Goal: Check status: Check status

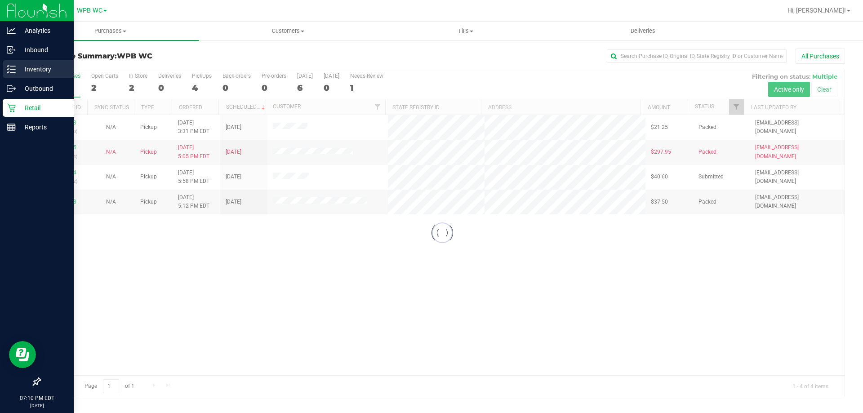
click at [24, 65] on p "Inventory" at bounding box center [43, 69] width 54 height 11
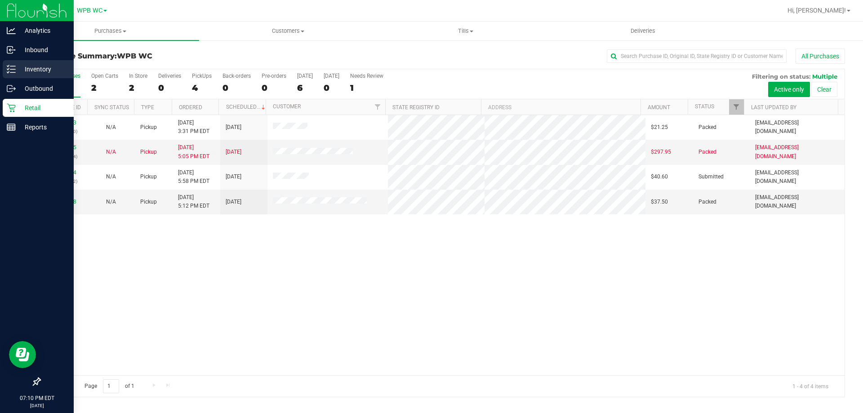
click at [36, 72] on p "Inventory" at bounding box center [43, 69] width 54 height 11
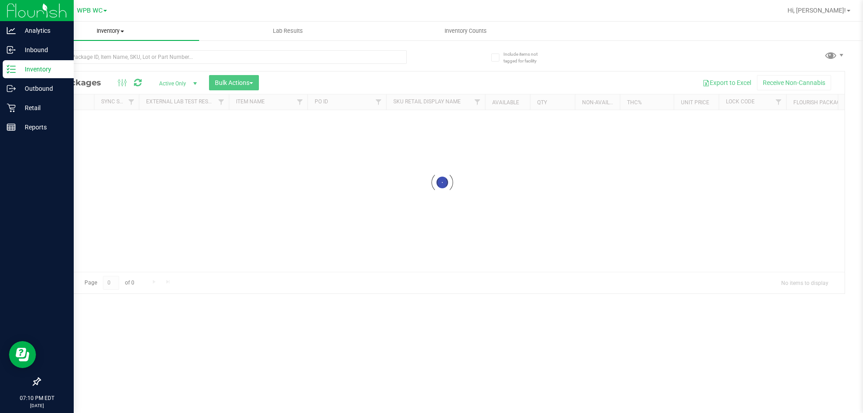
drag, startPoint x: 165, startPoint y: 36, endPoint x: 165, endPoint y: 42, distance: 6.3
click at [165, 37] on uib-tab-heading "Inventory All packages All inventory Waste log Create inventory" at bounding box center [111, 31] width 178 height 19
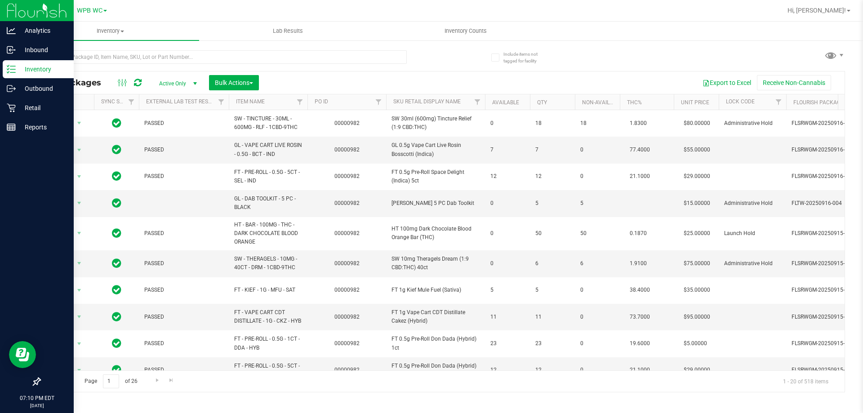
click at [15, 65] on icon at bounding box center [11, 69] width 9 height 9
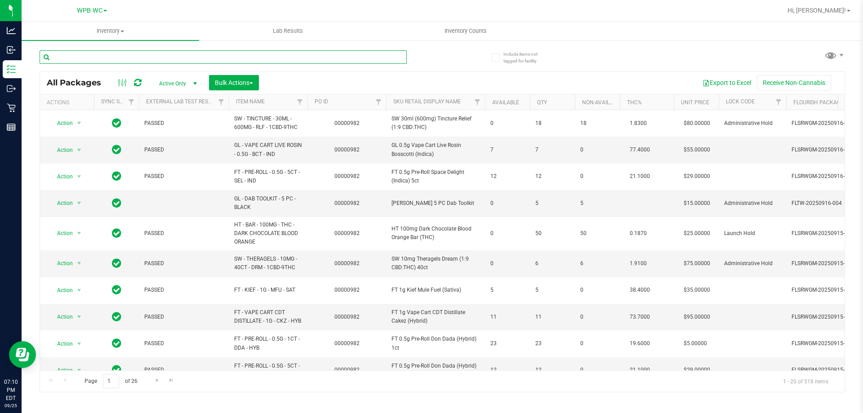
click at [114, 60] on input "text" at bounding box center [223, 56] width 367 height 13
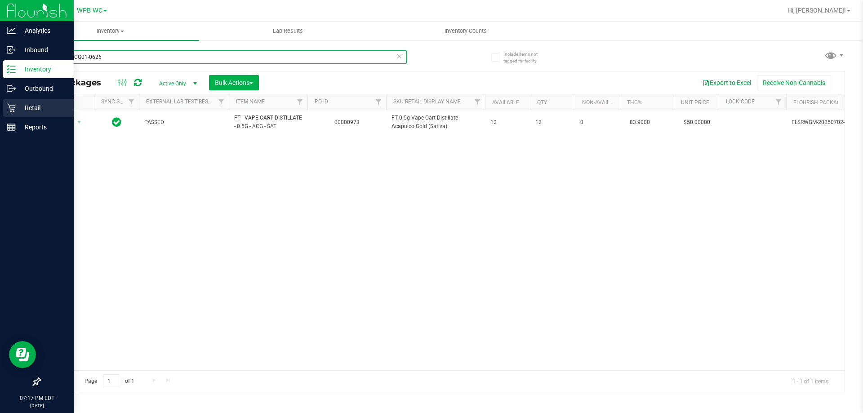
type input "JUN25ACG01-0626"
click at [19, 116] on div "Retail" at bounding box center [38, 108] width 71 height 18
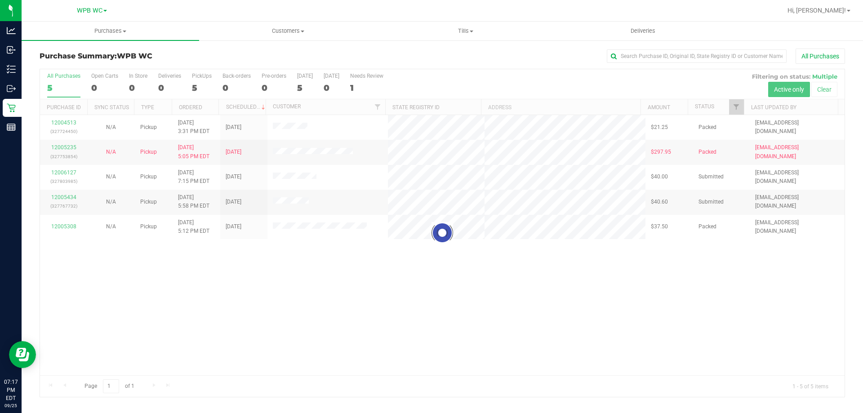
click at [65, 150] on div at bounding box center [442, 233] width 805 height 328
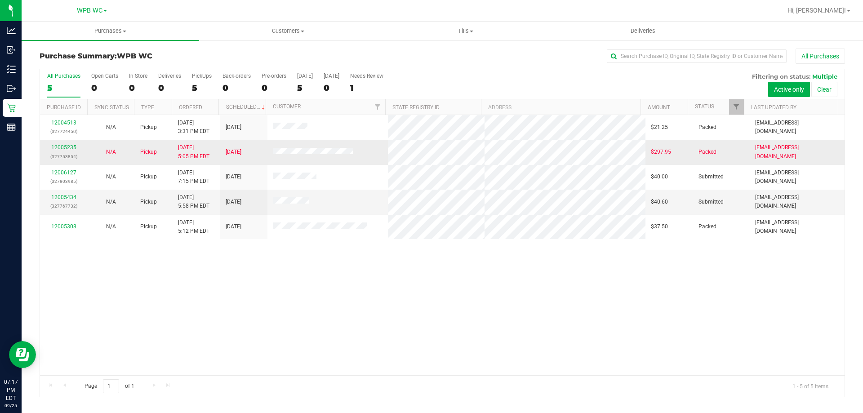
click at [58, 151] on div "12005235 (327753854)" at bounding box center [63, 151] width 36 height 17
click at [55, 144] on link "12005235" at bounding box center [63, 147] width 25 height 6
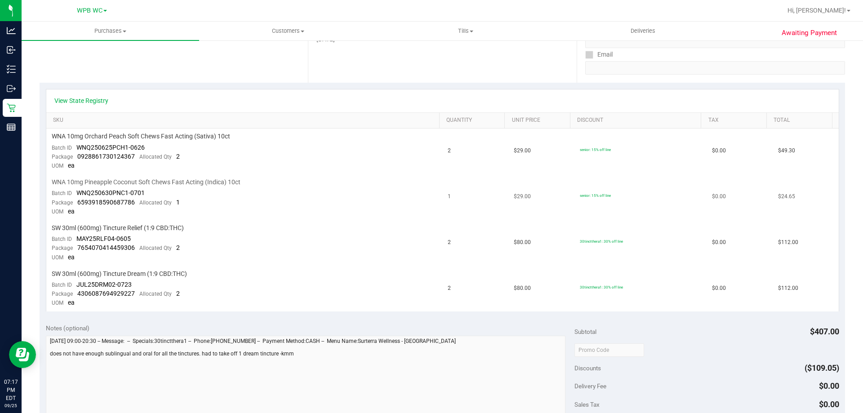
scroll to position [294, 0]
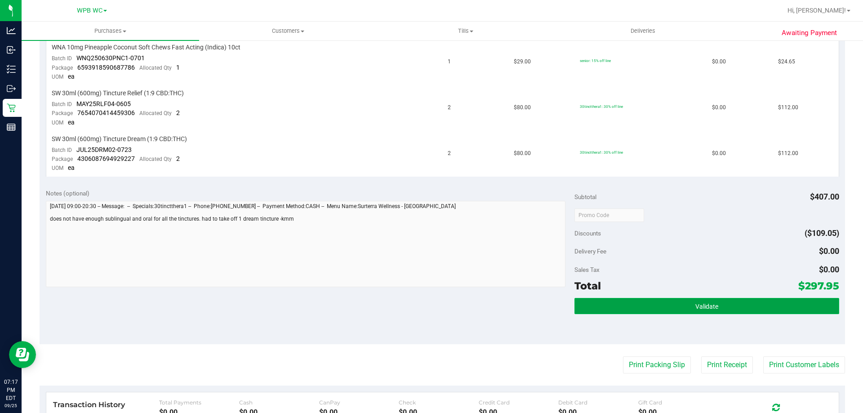
click at [684, 311] on button "Validate" at bounding box center [706, 306] width 264 height 16
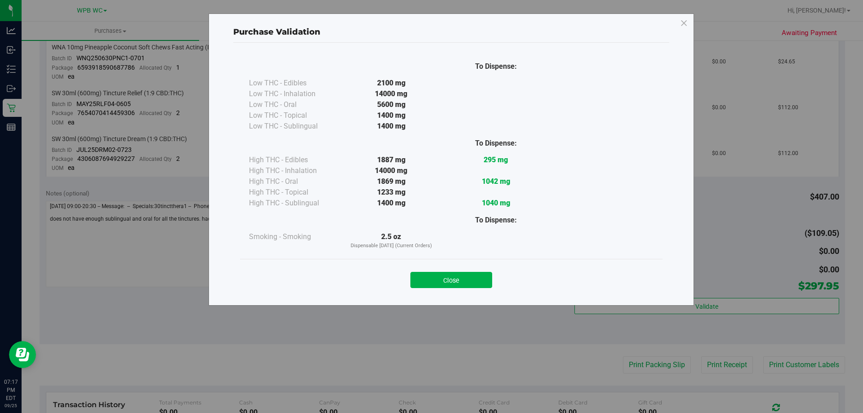
click at [509, 195] on div at bounding box center [496, 192] width 105 height 11
click at [436, 214] on div at bounding box center [391, 220] width 105 height 23
click at [463, 289] on div "Close" at bounding box center [451, 277] width 422 height 36
click at [464, 278] on button "Close" at bounding box center [451, 280] width 82 height 16
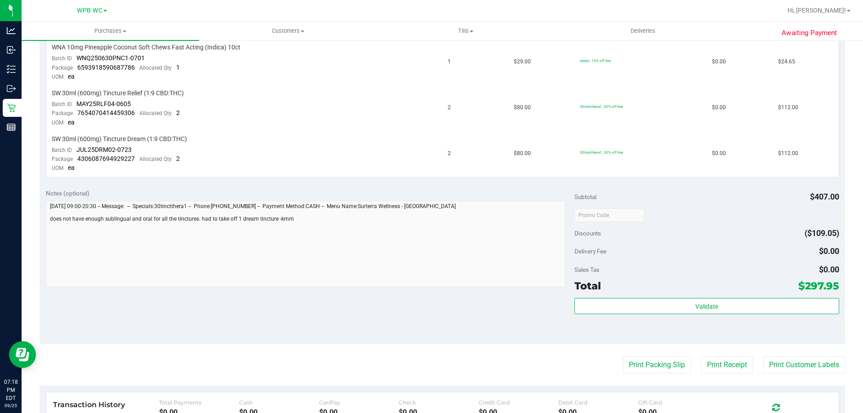
click at [705, 223] on div at bounding box center [706, 215] width 264 height 16
click at [648, 227] on div "Discounts ($109.05)" at bounding box center [706, 233] width 264 height 16
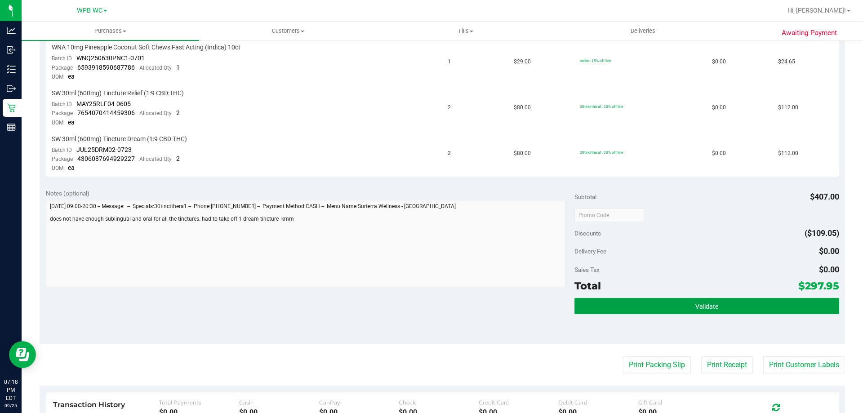
click at [695, 309] on span "Validate" at bounding box center [706, 306] width 23 height 7
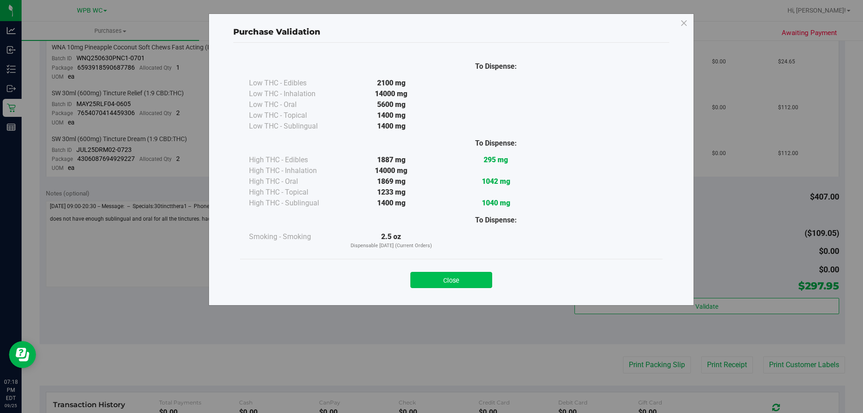
drag, startPoint x: 421, startPoint y: 213, endPoint x: 477, endPoint y: 276, distance: 84.3
click at [421, 212] on div at bounding box center [391, 220] width 105 height 23
click at [485, 285] on button "Close" at bounding box center [451, 280] width 82 height 16
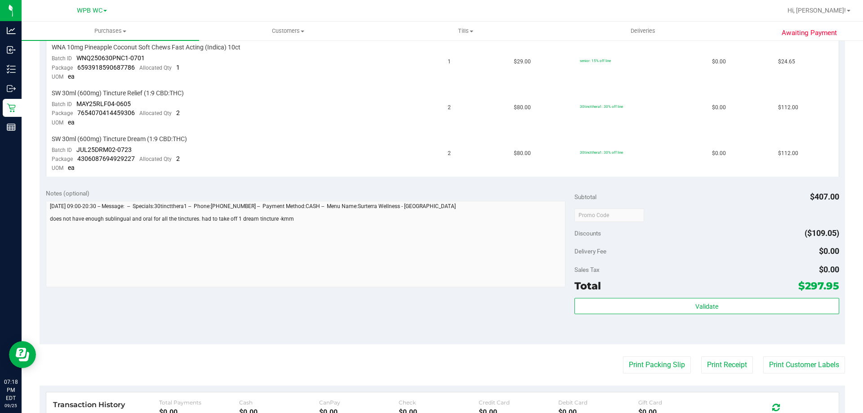
drag, startPoint x: 667, startPoint y: 254, endPoint x: 672, endPoint y: 265, distance: 12.1
click at [667, 254] on div "Delivery Fee $0.00" at bounding box center [706, 251] width 264 height 16
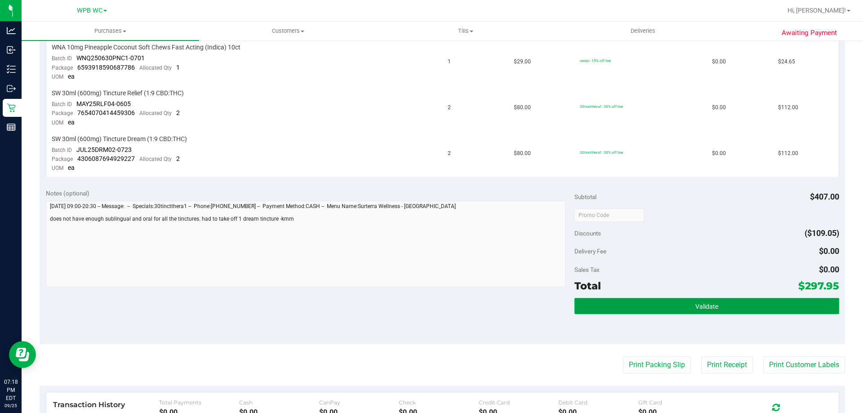
click at [696, 311] on button "Validate" at bounding box center [706, 306] width 264 height 16
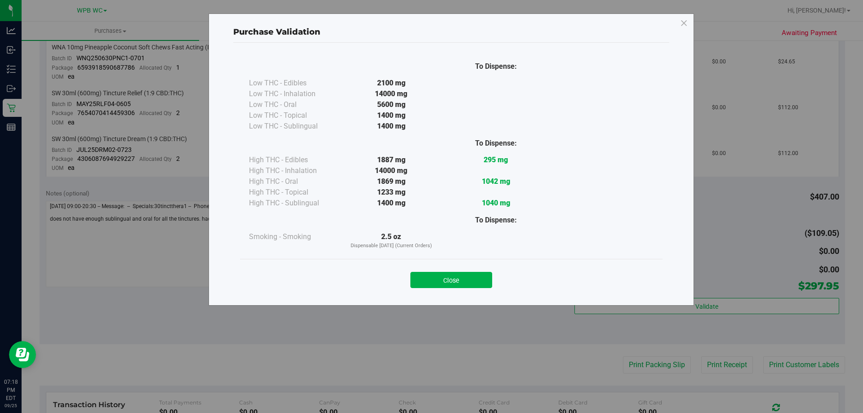
click at [385, 236] on div "2.5 oz Dispensable [DATE] (Current Orders)" at bounding box center [391, 240] width 105 height 18
click at [431, 280] on button "Close" at bounding box center [451, 280] width 82 height 16
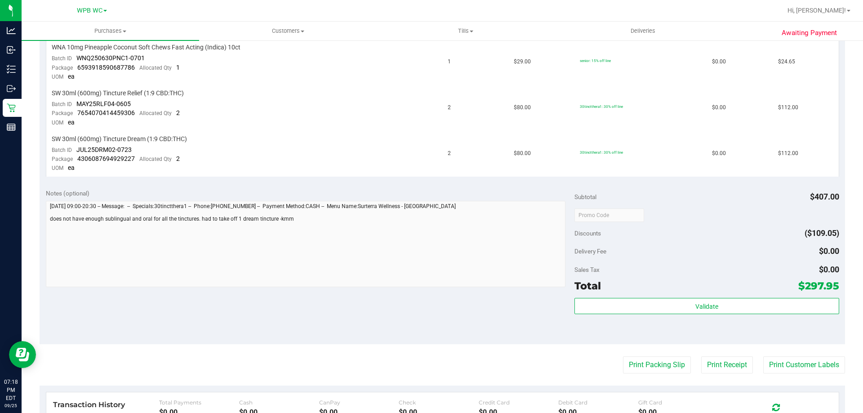
click at [636, 236] on div "Discounts ($109.05)" at bounding box center [706, 233] width 264 height 16
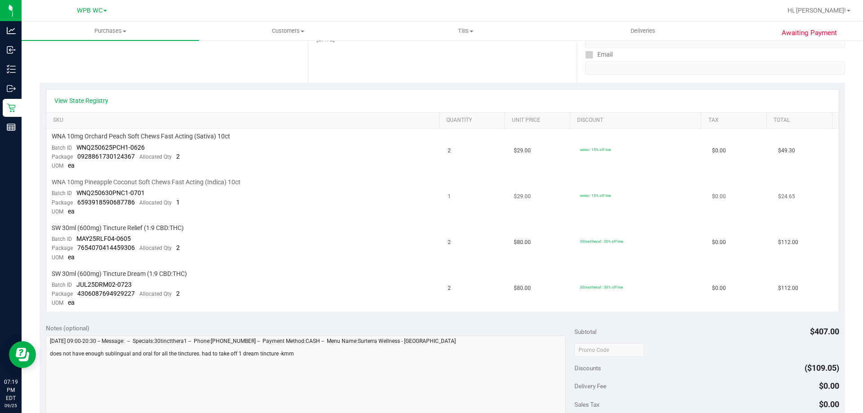
scroll to position [339, 0]
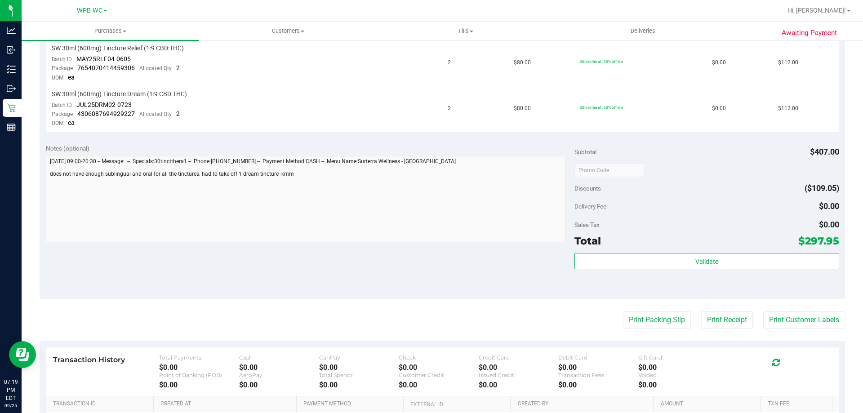
click at [704, 215] on div "Subtotal $407.00 Discounts ($109.05) Delivery Fee $0.00 Sales Tax $0.00 Total $…" at bounding box center [706, 219] width 264 height 150
click at [703, 276] on div "Validate" at bounding box center [706, 273] width 264 height 40
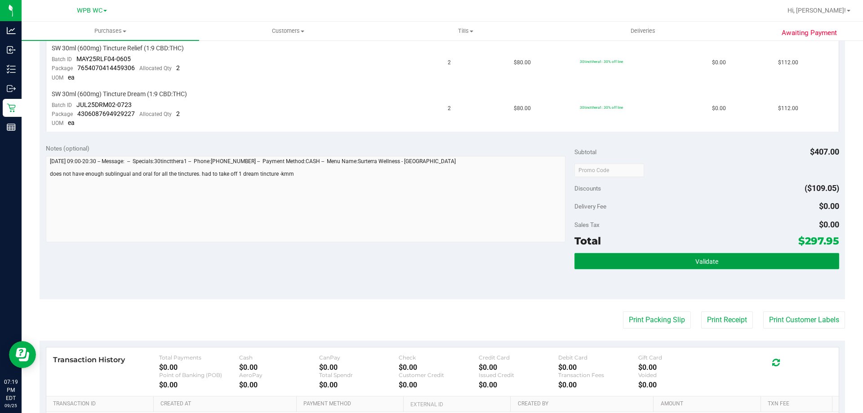
click at [700, 267] on button "Validate" at bounding box center [706, 261] width 264 height 16
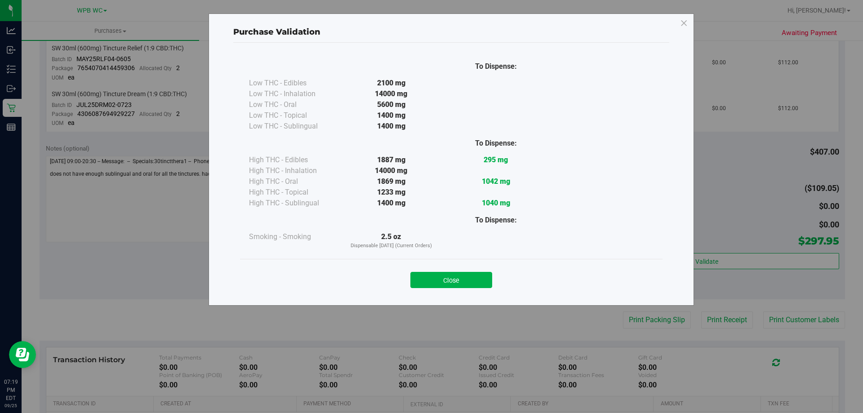
drag, startPoint x: 458, startPoint y: 244, endPoint x: 462, endPoint y: 276, distance: 32.7
click at [457, 244] on div at bounding box center [496, 240] width 105 height 18
click at [463, 280] on button "Close" at bounding box center [451, 280] width 82 height 16
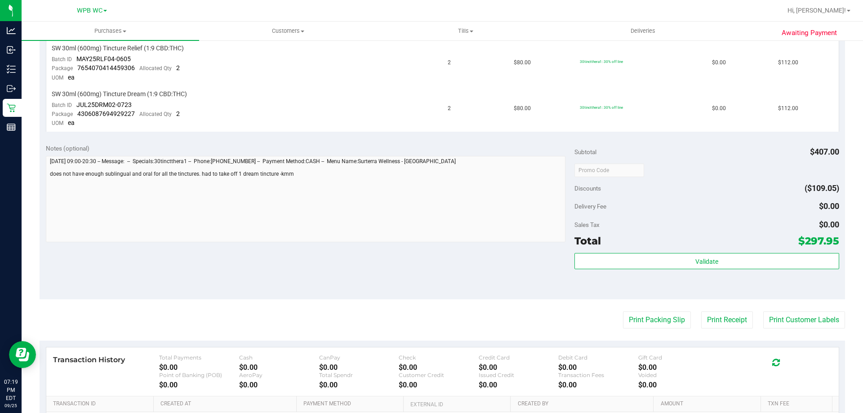
click at [653, 218] on div "Sales Tax $0.00" at bounding box center [706, 225] width 264 height 16
drag, startPoint x: 688, startPoint y: 226, endPoint x: 686, endPoint y: 210, distance: 16.3
click at [688, 224] on div "Sales Tax $0.00" at bounding box center [706, 225] width 264 height 16
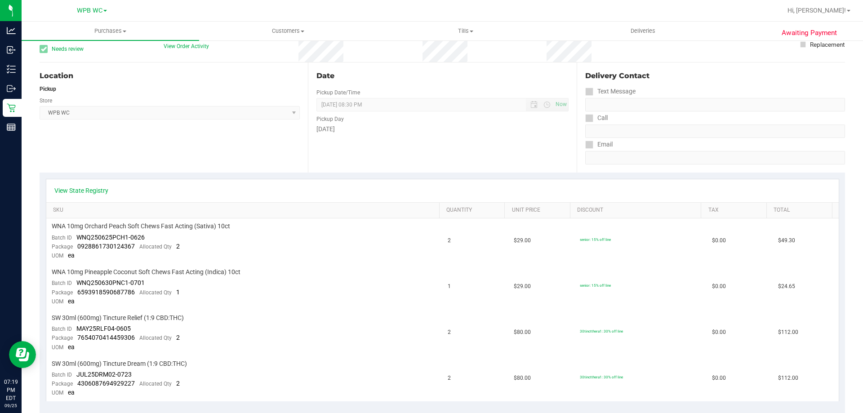
scroll to position [25, 0]
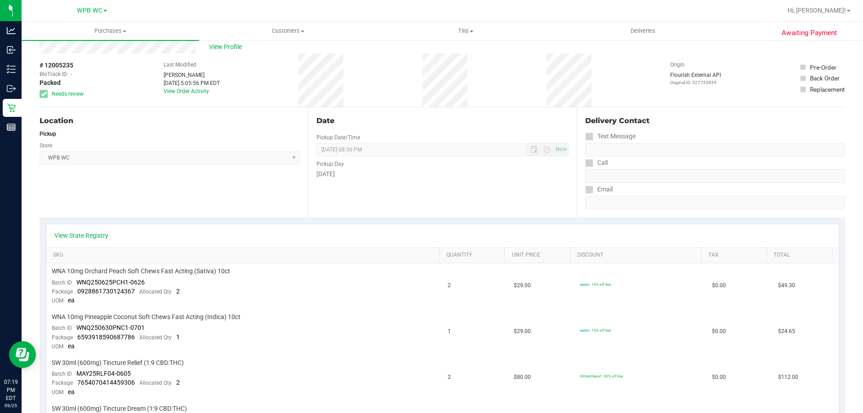
click at [211, 191] on div "Location Pickup Store WPB WC Select Store [PERSON_NAME][GEOGRAPHIC_DATA] [PERSO…" at bounding box center [174, 162] width 268 height 110
click at [243, 183] on div "Location Pickup Store WPB WC Select Store [PERSON_NAME][GEOGRAPHIC_DATA] [PERSO…" at bounding box center [174, 162] width 268 height 110
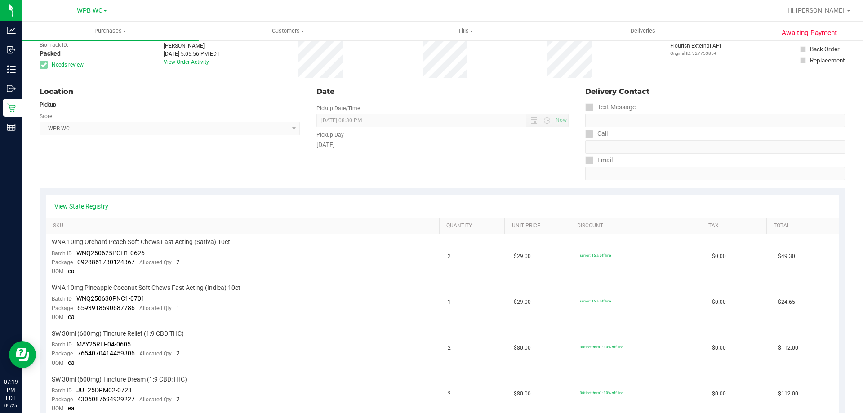
scroll to position [70, 0]
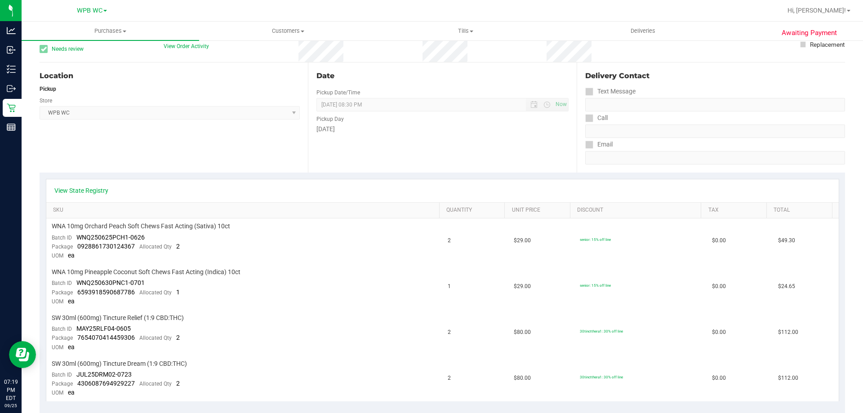
click at [253, 160] on div "Location Pickup Store WPB WC Select Store [PERSON_NAME][GEOGRAPHIC_DATA] [PERSO…" at bounding box center [174, 117] width 268 height 110
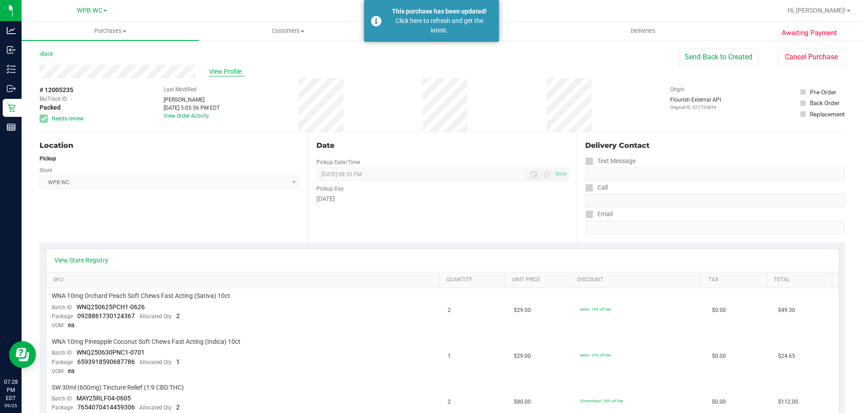
click at [230, 71] on span "View Profile" at bounding box center [227, 71] width 36 height 9
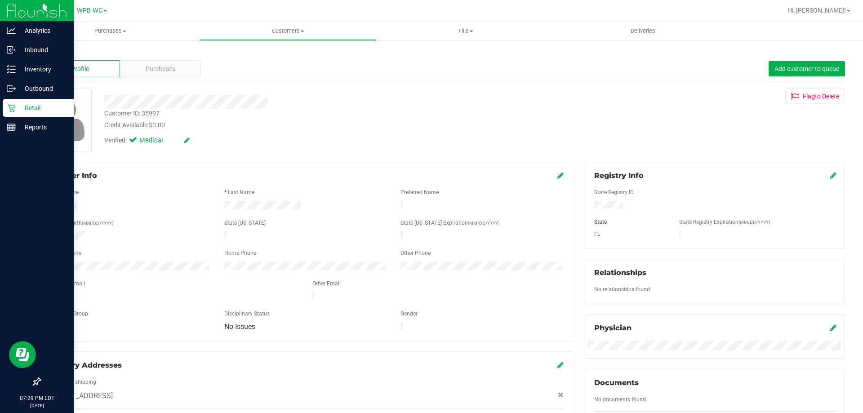
click at [31, 107] on p "Retail" at bounding box center [43, 107] width 54 height 11
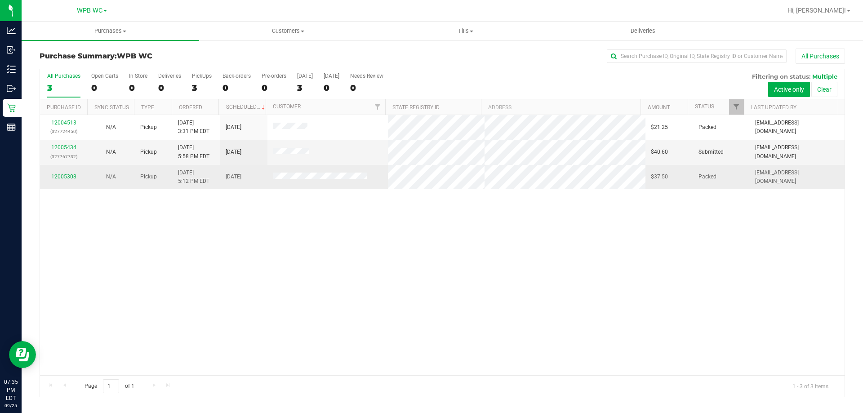
click at [242, 187] on td "[DATE]" at bounding box center [243, 177] width 47 height 24
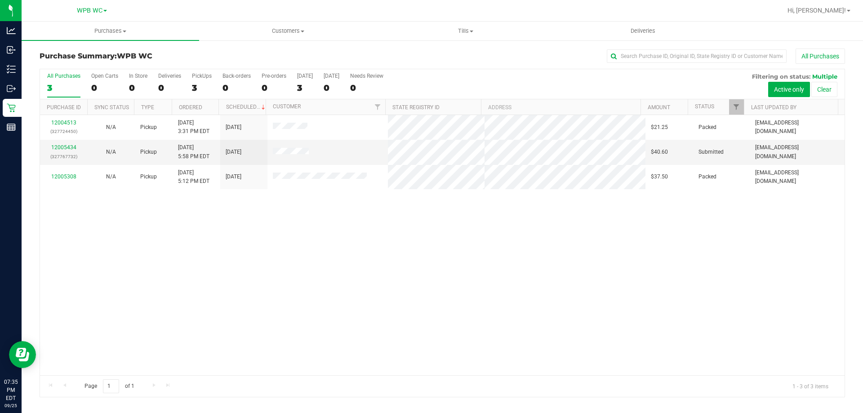
click at [266, 235] on div "12004513 (327724450) N/A Pickup [DATE] 3:31 PM EDT 9/25/2025 $21.25 Packed [EMA…" at bounding box center [442, 245] width 805 height 260
click at [62, 146] on link "12005434" at bounding box center [63, 147] width 25 height 6
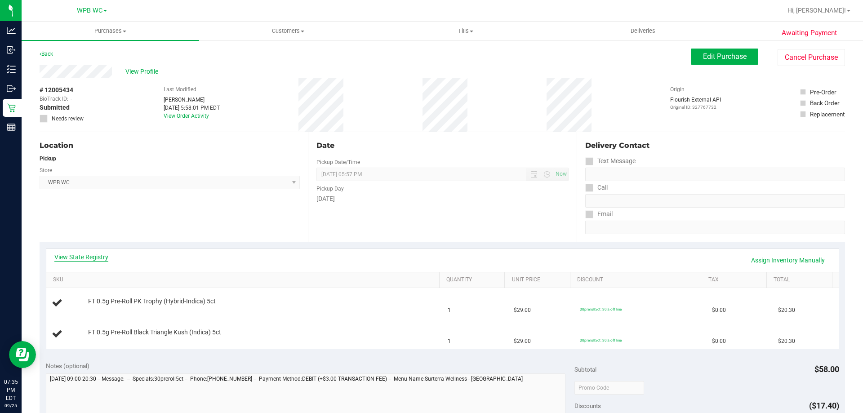
click at [108, 253] on link "View State Registry" at bounding box center [81, 257] width 54 height 9
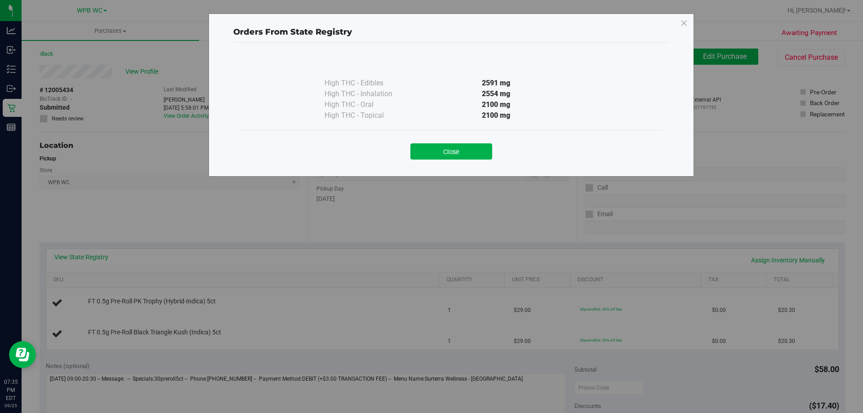
click at [343, 98] on div "High THC - Inhalation" at bounding box center [370, 94] width 90 height 11
click at [440, 150] on button "Close" at bounding box center [451, 151] width 82 height 16
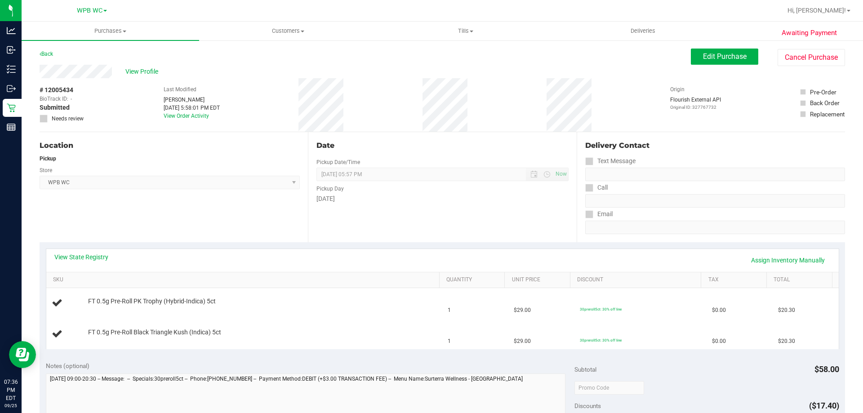
click at [181, 146] on div "Location" at bounding box center [170, 145] width 260 height 11
click at [290, 112] on div "# 12005434 BioTrack ID: - Submitted Needs review Last Modified [PERSON_NAME] [D…" at bounding box center [442, 104] width 805 height 53
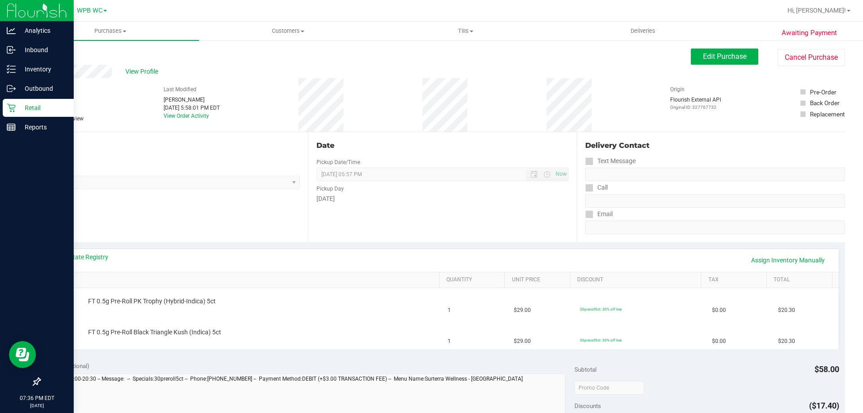
click at [27, 103] on p "Retail" at bounding box center [43, 107] width 54 height 11
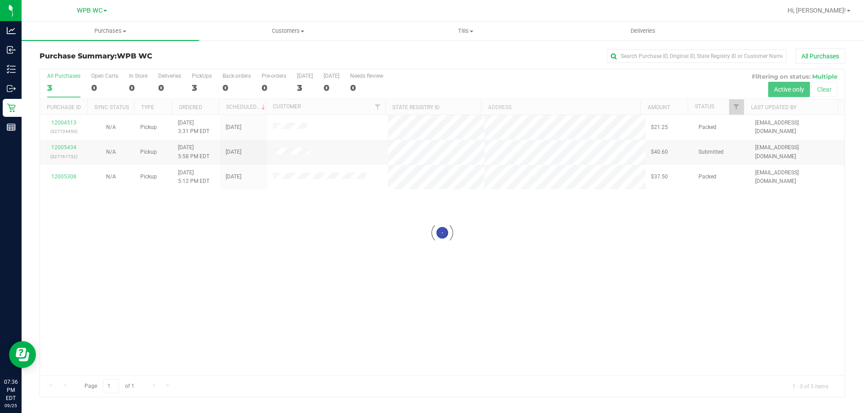
click at [249, 282] on div at bounding box center [442, 233] width 805 height 328
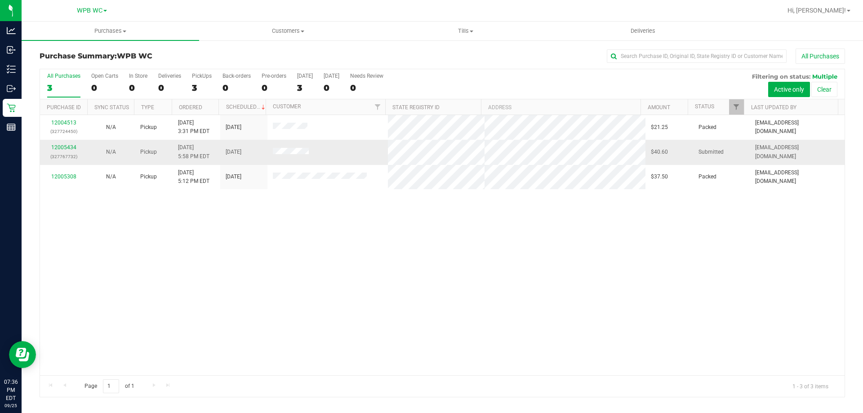
click at [71, 144] on div "12005434 (327767732)" at bounding box center [63, 151] width 36 height 17
click at [69, 145] on link "12005434" at bounding box center [63, 147] width 25 height 6
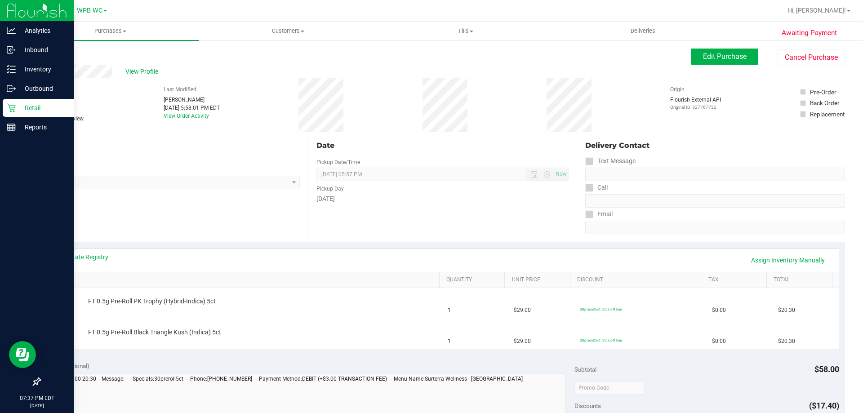
click at [20, 107] on p "Retail" at bounding box center [43, 107] width 54 height 11
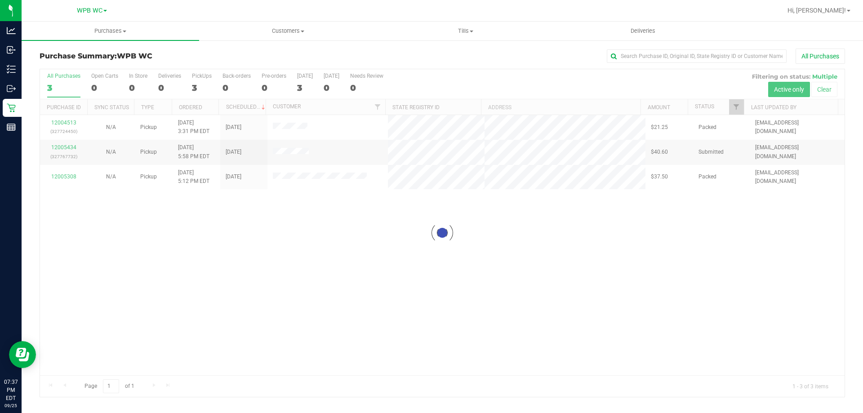
click at [303, 289] on div at bounding box center [442, 233] width 805 height 328
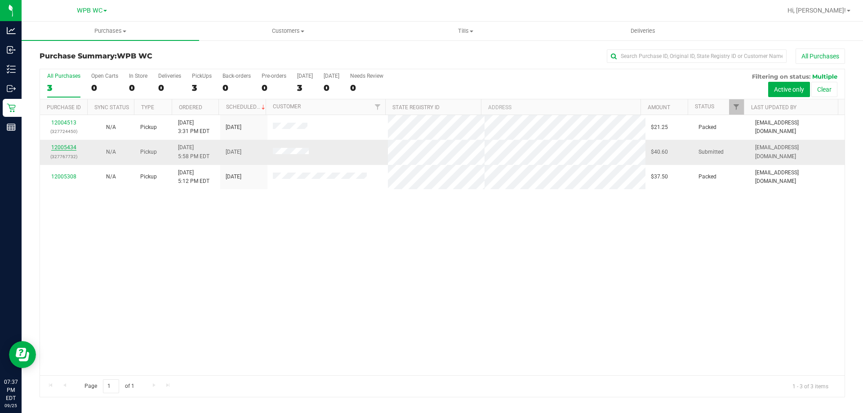
click at [59, 148] on link "12005434" at bounding box center [63, 147] width 25 height 6
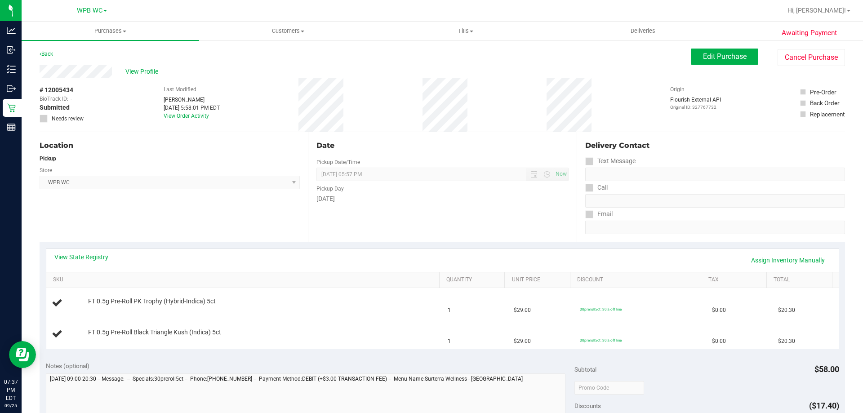
click at [311, 221] on div "Date Pickup Date/Time [DATE] Now [DATE] 05:57 PM Now Pickup Day [DATE]" at bounding box center [442, 187] width 268 height 110
click at [152, 184] on span "WPB WC Select Store [PERSON_NAME][GEOGRAPHIC_DATA] [PERSON_NAME][GEOGRAPHIC_DAT…" at bounding box center [170, 182] width 260 height 13
drag, startPoint x: 146, startPoint y: 153, endPoint x: 131, endPoint y: 148, distance: 15.8
click at [142, 153] on div "Location Pickup Store WPB WC Select Store [PERSON_NAME][GEOGRAPHIC_DATA] [PERSO…" at bounding box center [174, 187] width 268 height 110
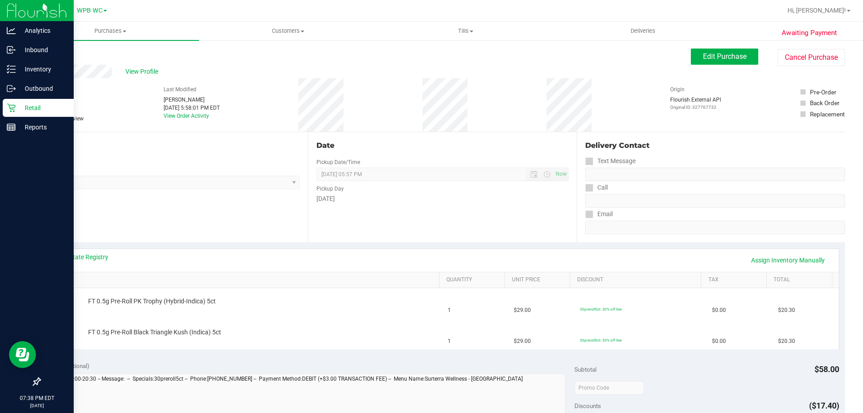
click at [10, 108] on icon at bounding box center [11, 107] width 9 height 9
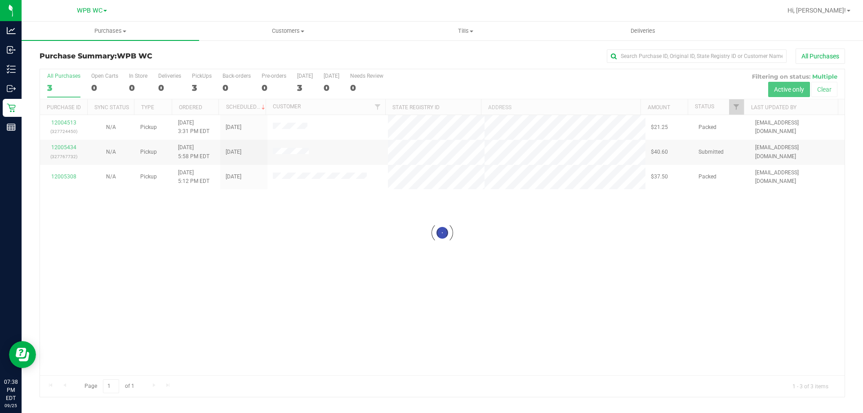
click at [234, 270] on div at bounding box center [442, 233] width 805 height 328
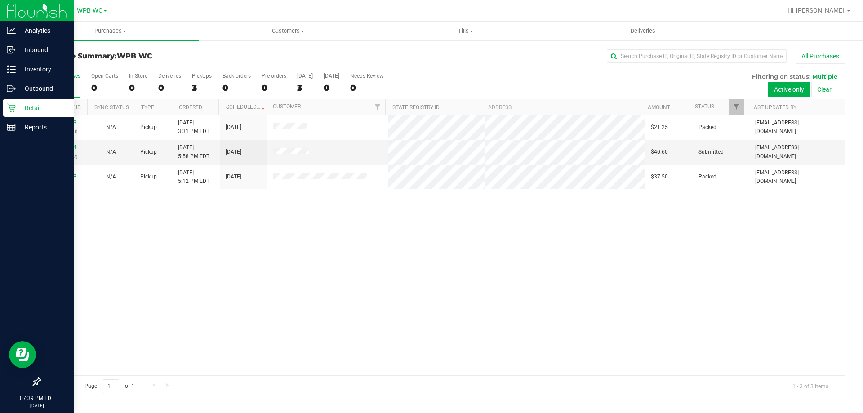
click at [13, 116] on div "Retail" at bounding box center [38, 108] width 71 height 18
click at [17, 121] on div "Reports" at bounding box center [38, 127] width 71 height 18
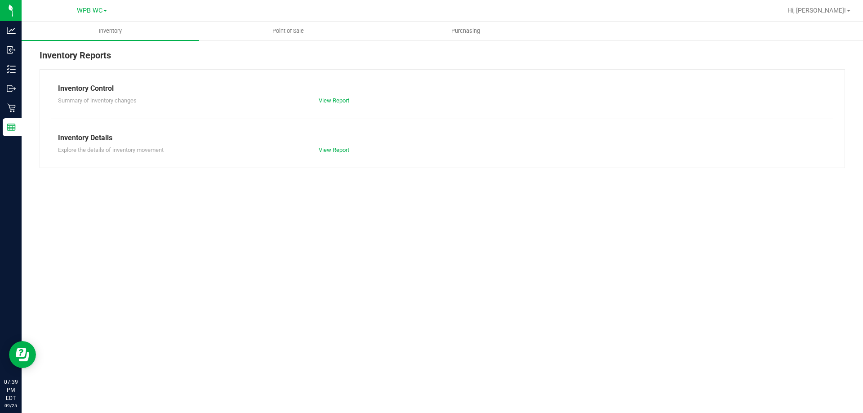
drag, startPoint x: 143, startPoint y: 258, endPoint x: 125, endPoint y: 163, distance: 96.6
click at [143, 257] on div "Inventory Point of Sale Purchasing Inventory Reports Inventory Control Summary …" at bounding box center [442, 217] width 841 height 391
drag, startPoint x: 93, startPoint y: 227, endPoint x: 54, endPoint y: 159, distance: 78.3
click at [92, 226] on div "Inventory Point of Sale Purchasing Inventory Reports Inventory Control Summary …" at bounding box center [442, 217] width 841 height 391
click at [235, 225] on div "Inventory Point of Sale Purchasing Inventory Reports Inventory Control Summary …" at bounding box center [442, 217] width 841 height 391
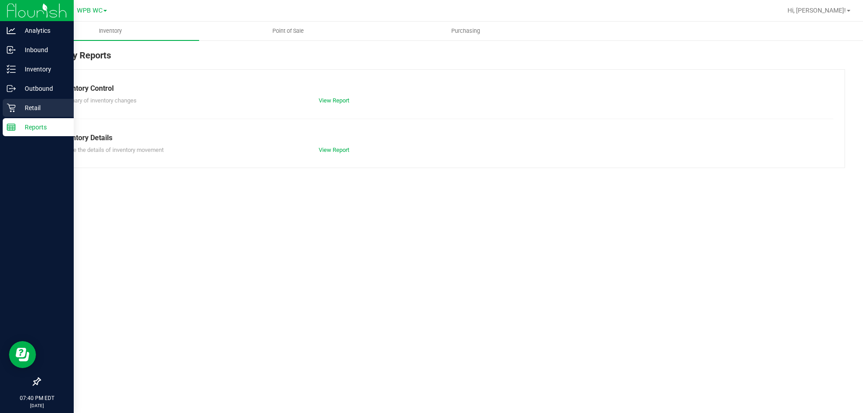
click at [33, 107] on p "Retail" at bounding box center [43, 107] width 54 height 11
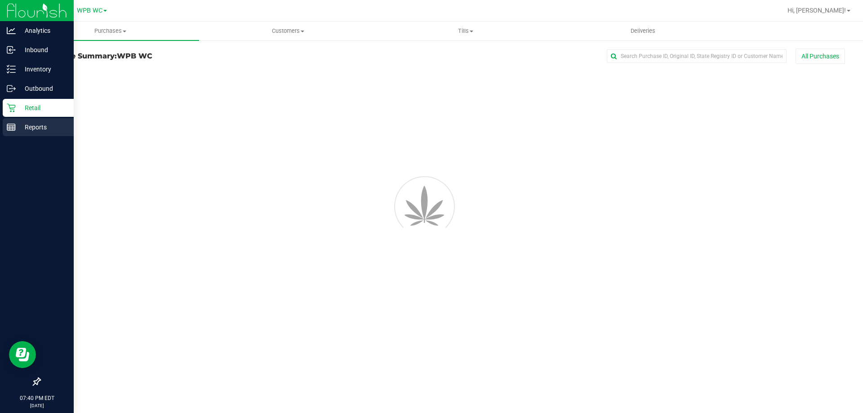
click at [32, 127] on p "Reports" at bounding box center [43, 127] width 54 height 11
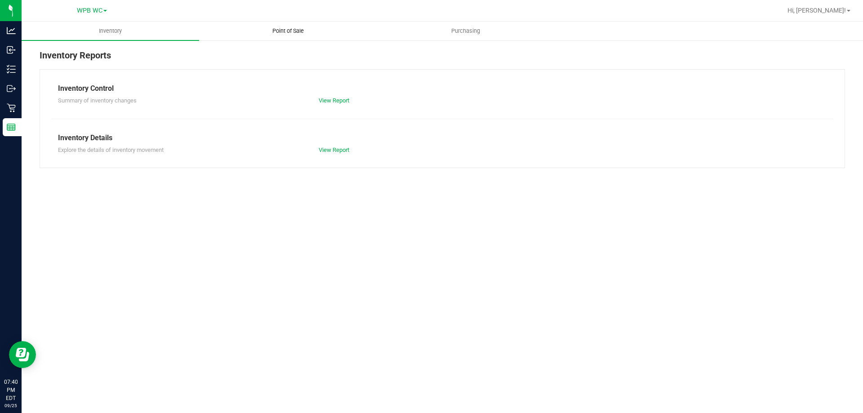
click at [302, 32] on span "Point of Sale" at bounding box center [288, 31] width 56 height 8
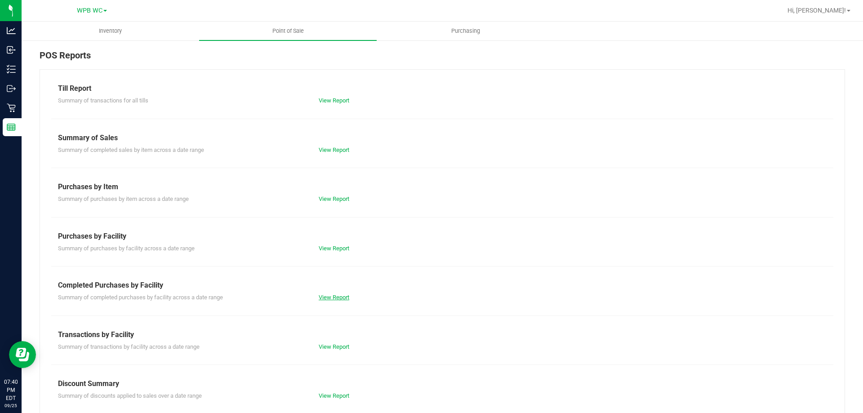
click at [329, 298] on link "View Report" at bounding box center [334, 297] width 31 height 7
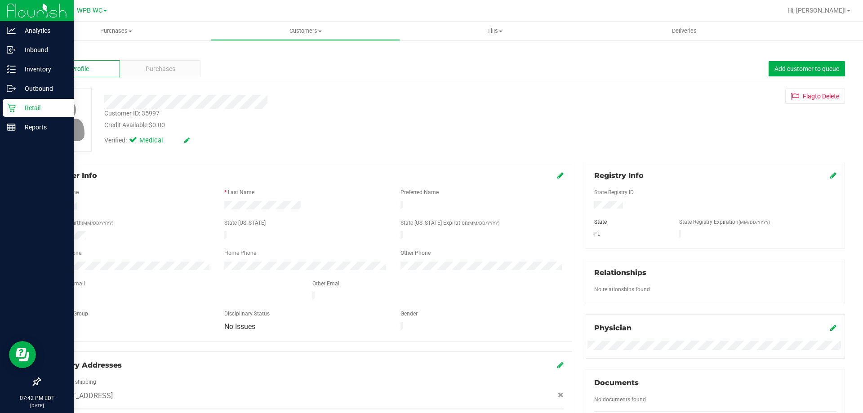
click at [9, 105] on icon at bounding box center [11, 107] width 9 height 9
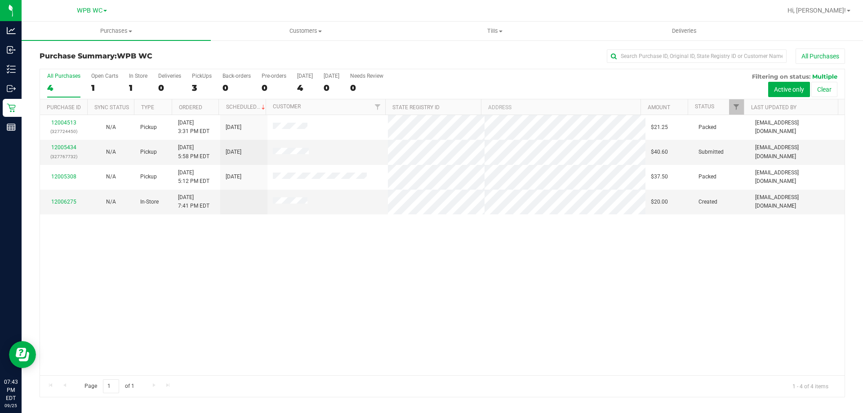
click at [276, 321] on div "12004513 (327724450) N/A Pickup [DATE] 3:31 PM EDT 9/25/2025 $21.25 Packed [EMA…" at bounding box center [442, 245] width 805 height 260
